Goal: Task Accomplishment & Management: Complete application form

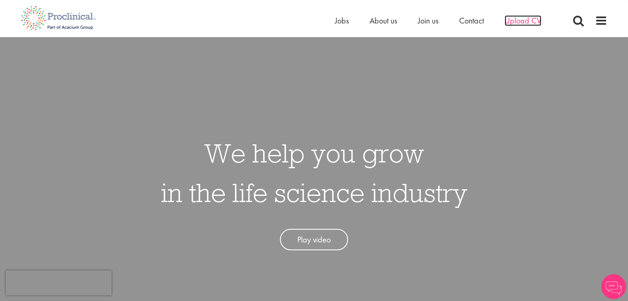
drag, startPoint x: 0, startPoint y: 0, endPoint x: 513, endPoint y: 22, distance: 513.9
click at [513, 22] on span "Upload CV" at bounding box center [522, 20] width 37 height 11
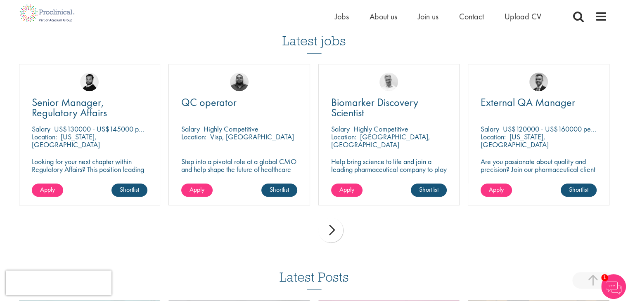
scroll to position [619, 0]
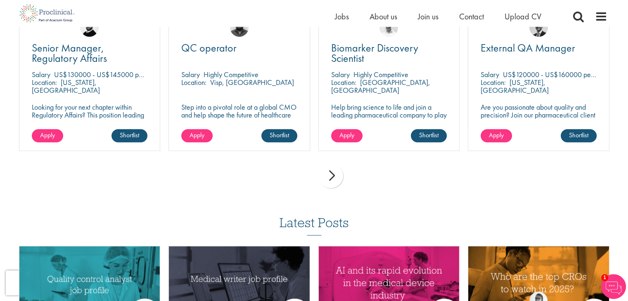
click at [328, 180] on div "next" at bounding box center [330, 175] width 25 height 25
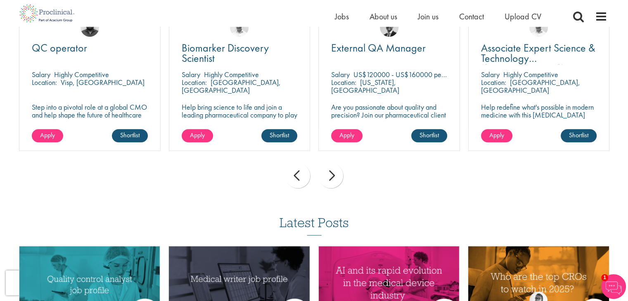
click at [328, 180] on div "next" at bounding box center [330, 175] width 25 height 25
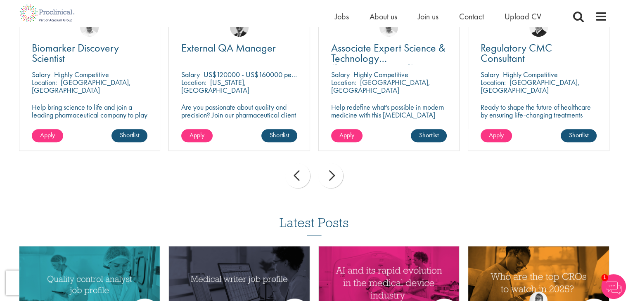
click at [328, 180] on div "next" at bounding box center [330, 175] width 25 height 25
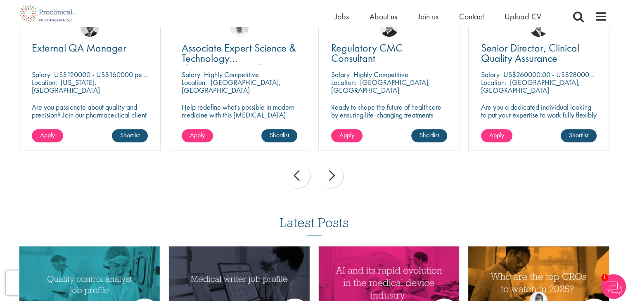
click at [328, 180] on div "next" at bounding box center [330, 175] width 25 height 25
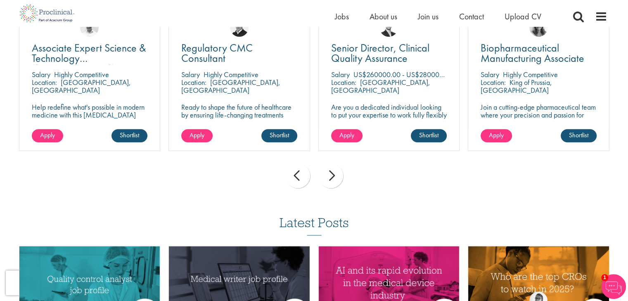
click at [328, 180] on div "next" at bounding box center [330, 175] width 25 height 25
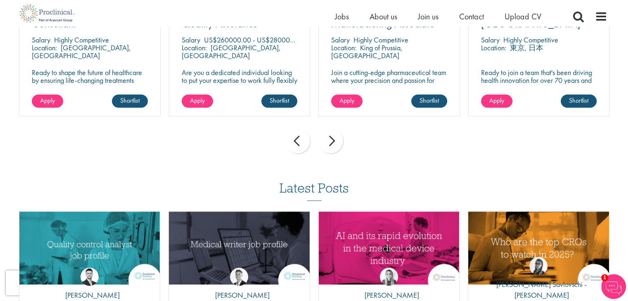
scroll to position [743, 0]
